Goal: Communication & Community: Ask a question

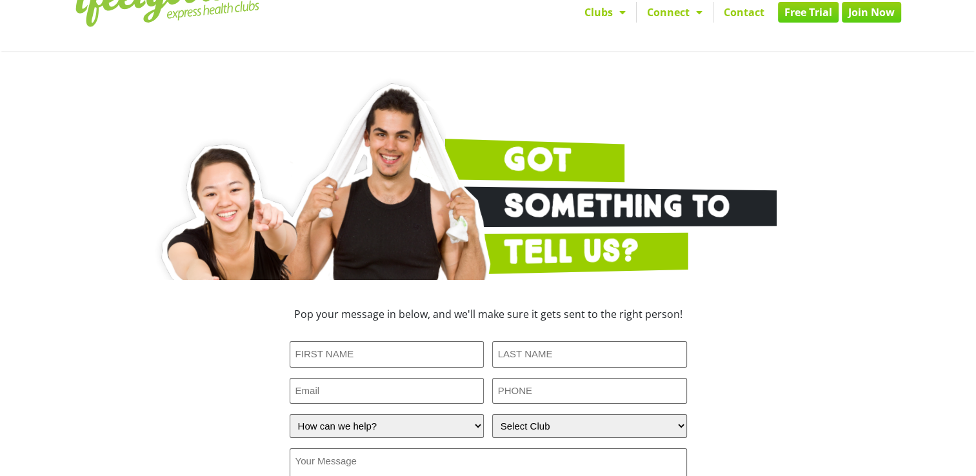
scroll to position [129, 0]
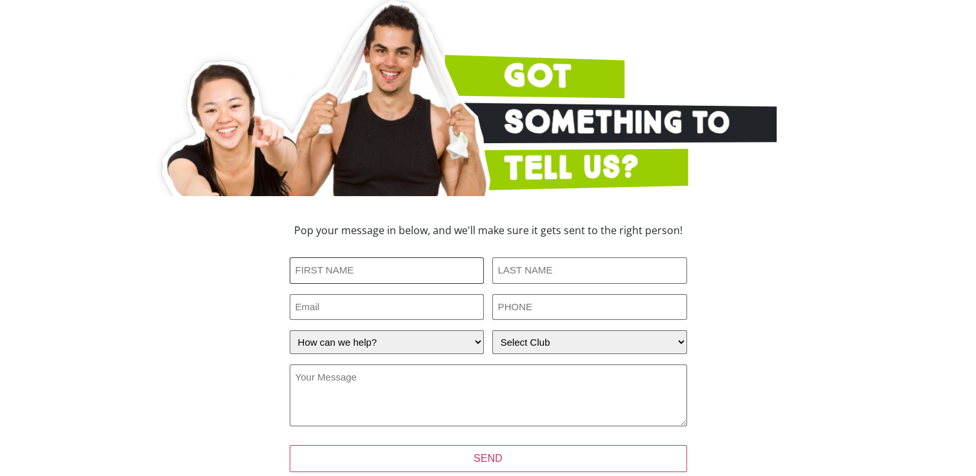
click at [357, 269] on input "First Name (Required)" at bounding box center [387, 270] width 195 height 26
type input "[PERSON_NAME]"
drag, startPoint x: 571, startPoint y: 273, endPoint x: 576, endPoint y: 279, distance: 7.4
click at [576, 279] on input "Last Name (Required)" at bounding box center [589, 270] width 195 height 26
type input "[PERSON_NAME]"
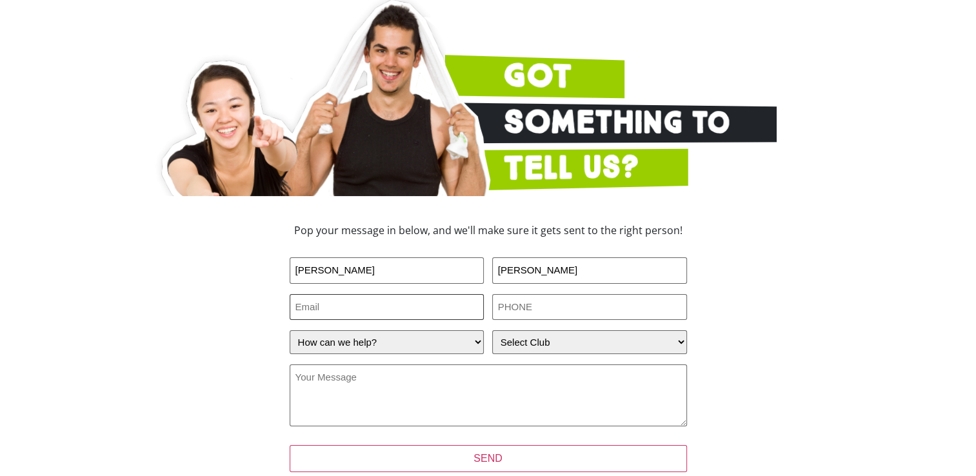
type input "[EMAIL_ADDRESS][DOMAIN_NAME]"
type input "0412883617"
click at [681, 342] on select "Select Club [GEOGRAPHIC_DATA] [GEOGRAPHIC_DATA] [GEOGRAPHIC_DATA] [GEOGRAPHIC_D…" at bounding box center [589, 342] width 195 height 24
select select "[GEOGRAPHIC_DATA]"
click at [492, 330] on select "Select Club [GEOGRAPHIC_DATA] [GEOGRAPHIC_DATA] [GEOGRAPHIC_DATA] [GEOGRAPHIC_D…" at bounding box center [589, 342] width 195 height 24
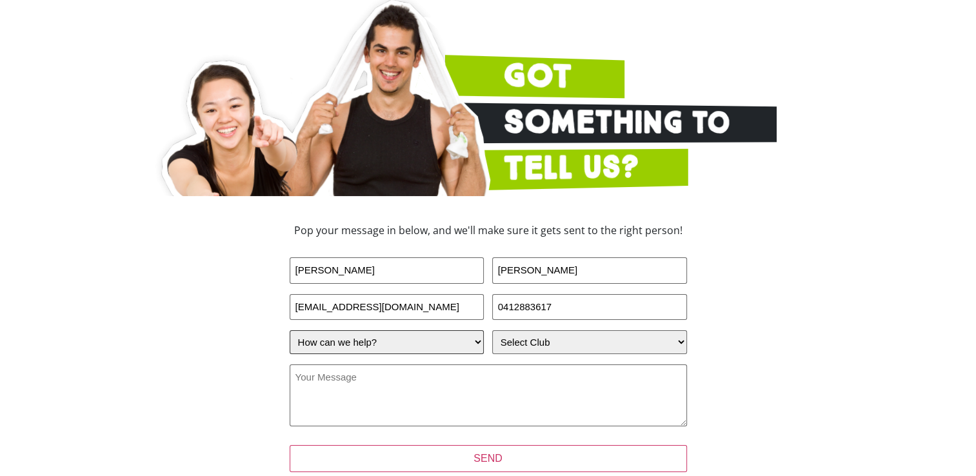
click at [475, 339] on select "How can we help? I have a question about joining I'm a current member who has a…" at bounding box center [387, 342] width 195 height 24
select select "I'm a current member who has an enquiry"
click at [290, 330] on select "How can we help? I have a question about joining I'm a current member who has a…" at bounding box center [387, 342] width 195 height 24
click at [333, 399] on textarea "Your Message (Required)" at bounding box center [488, 395] width 397 height 62
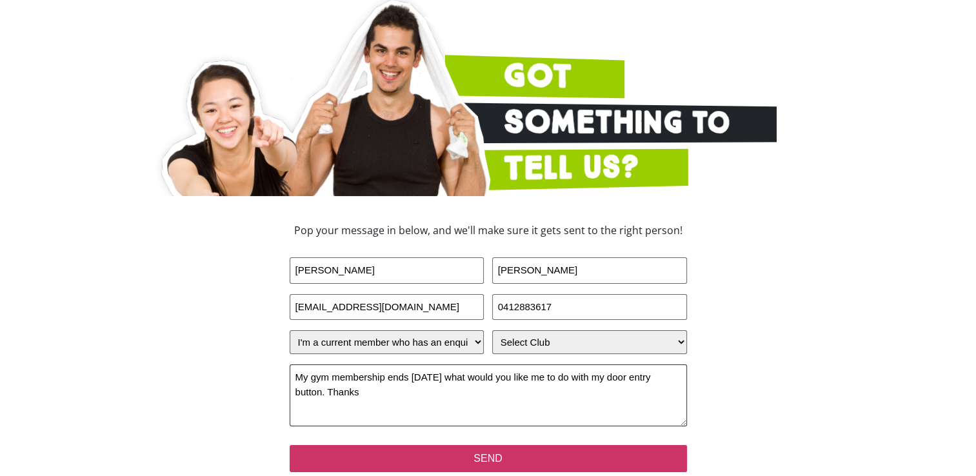
type textarea "My gym membership ends [DATE] what would you like me to do with my door entry b…"
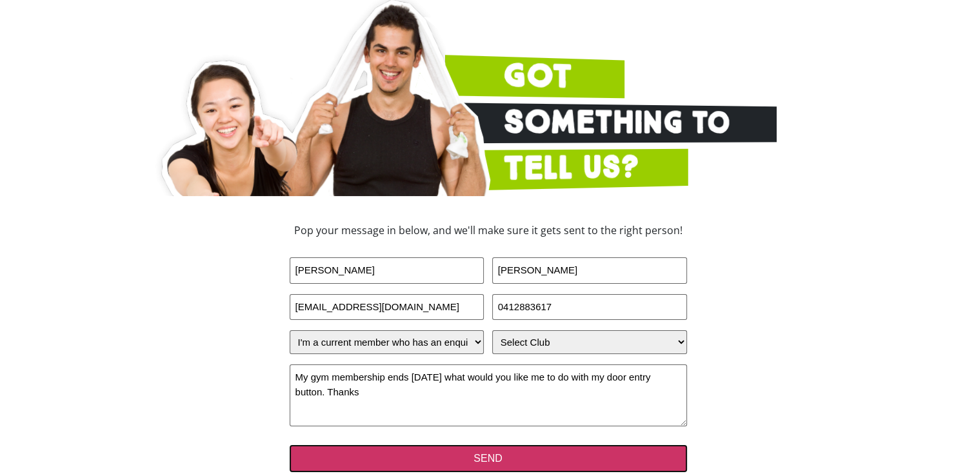
click at [493, 461] on input "SEND" at bounding box center [488, 458] width 397 height 27
click at [495, 460] on input "SEND" at bounding box center [488, 458] width 397 height 27
